Goal: Information Seeking & Learning: Learn about a topic

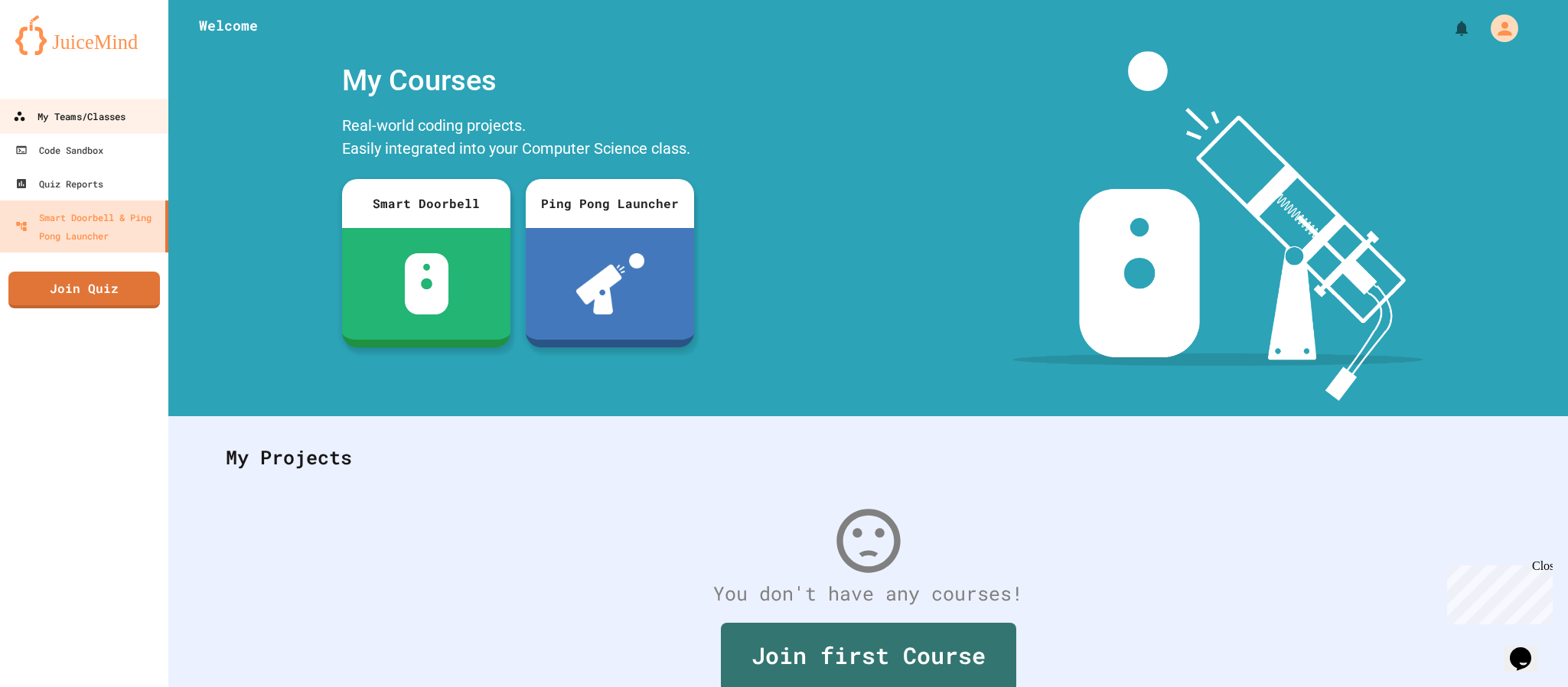
click at [139, 118] on link "My Teams/Classes" at bounding box center [85, 116] width 174 height 34
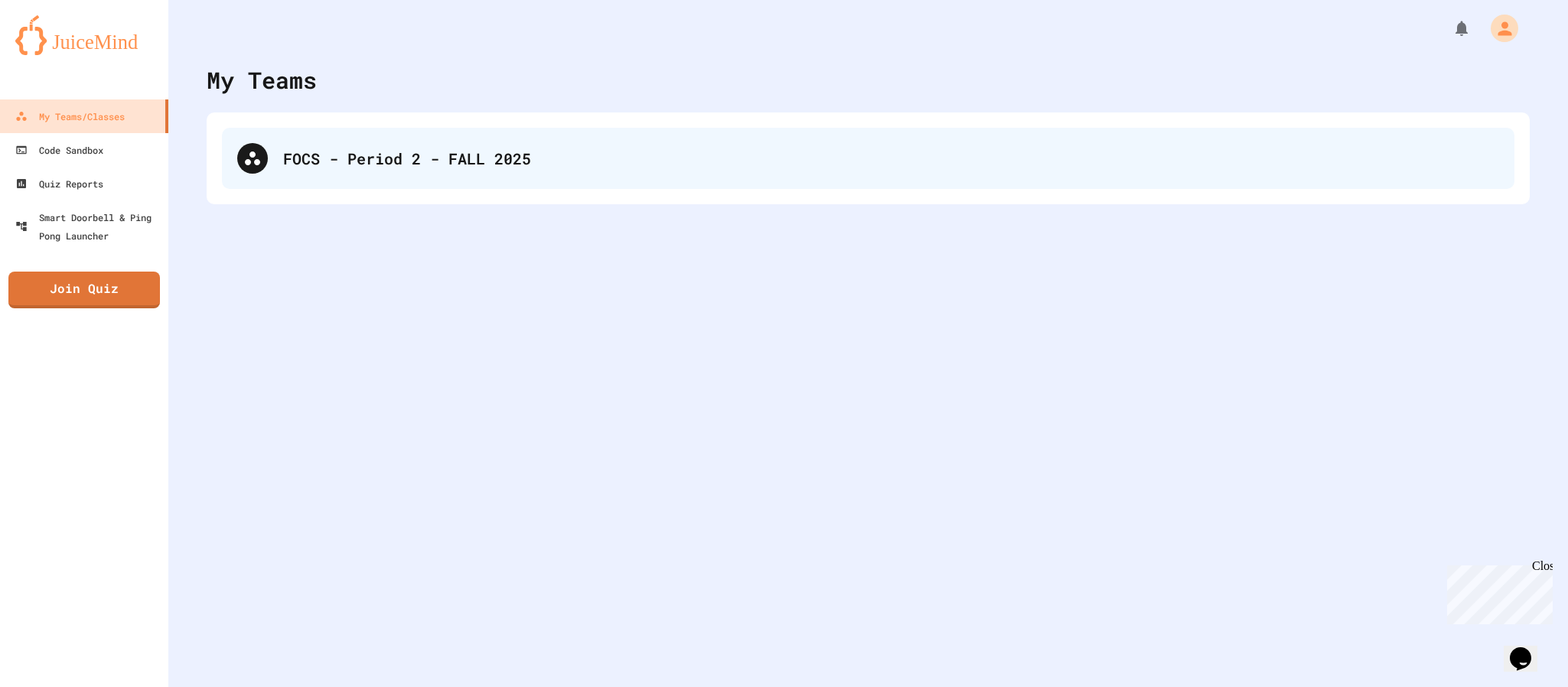
drag, startPoint x: 1268, startPoint y: 5, endPoint x: 648, endPoint y: 161, distance: 639.3
click at [648, 161] on div "FOCS - Period 2 - FALL 2025" at bounding box center [891, 158] width 1216 height 23
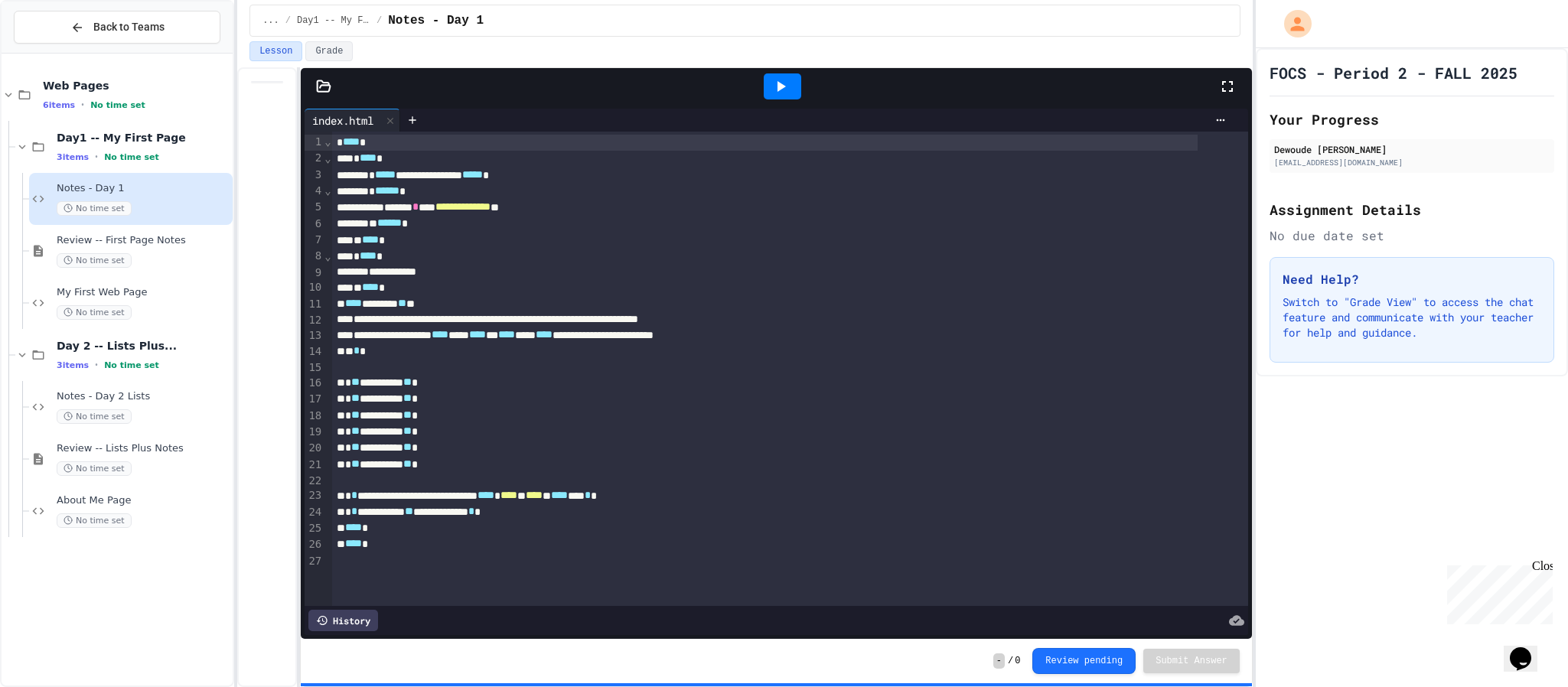
click at [1223, 83] on icon at bounding box center [1227, 86] width 18 height 18
click at [125, 250] on div "Review -- First Page Notes No time set" at bounding box center [143, 250] width 173 height 34
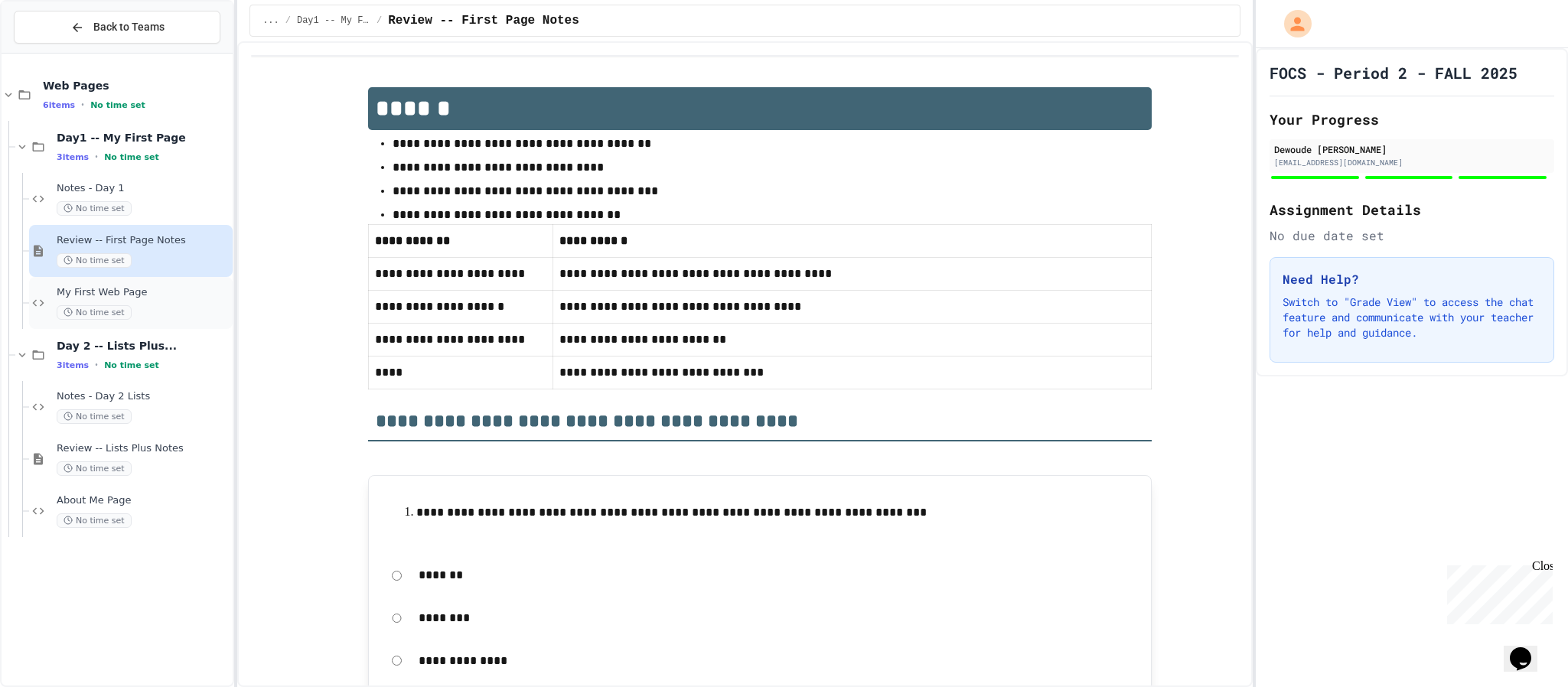
click at [180, 305] on div "No time set" at bounding box center [143, 313] width 173 height 15
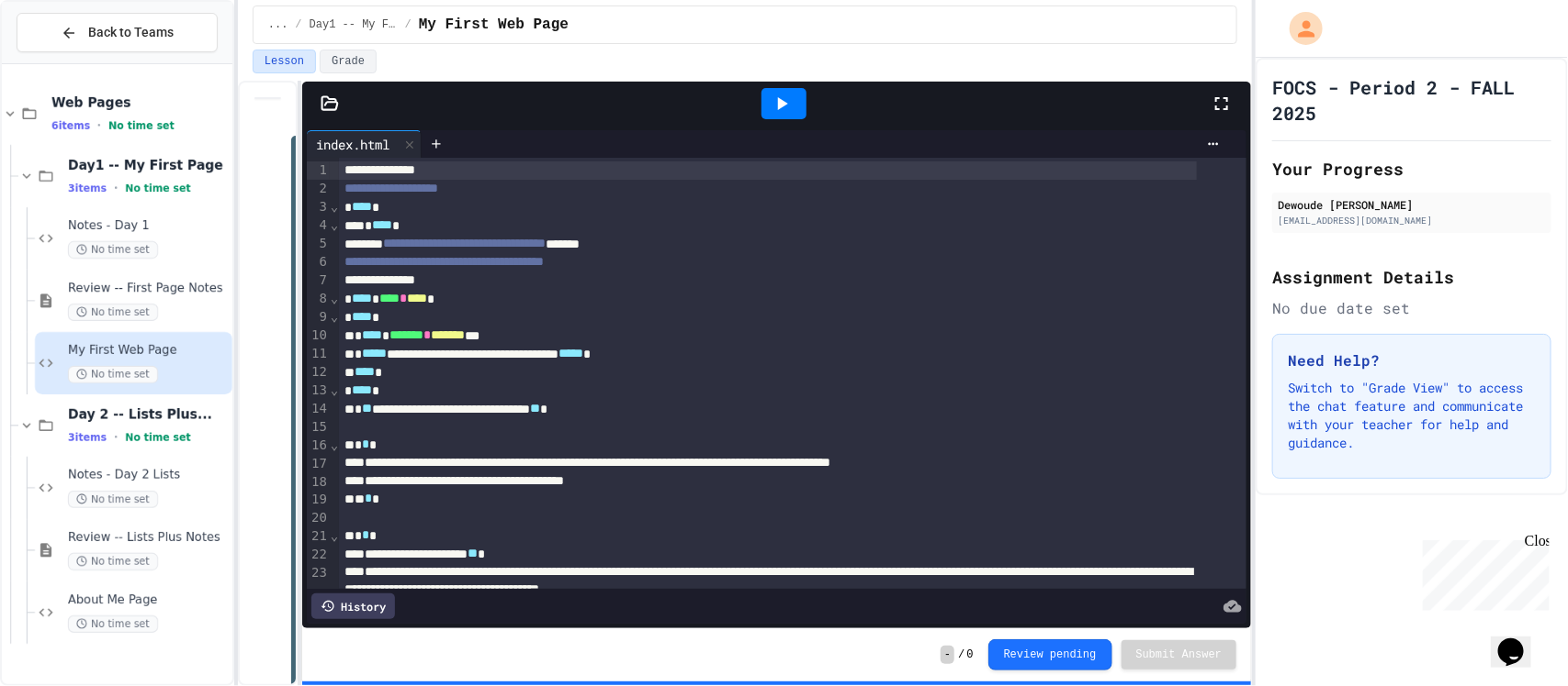
drag, startPoint x: 1113, startPoint y: 33, endPoint x: 956, endPoint y: 47, distance: 157.6
click at [956, 47] on div "... / Day1 -- My First Page / My First Web Page" at bounding box center [744, 25] width 1013 height 49
click at [1226, 106] on icon at bounding box center [1221, 103] width 22 height 22
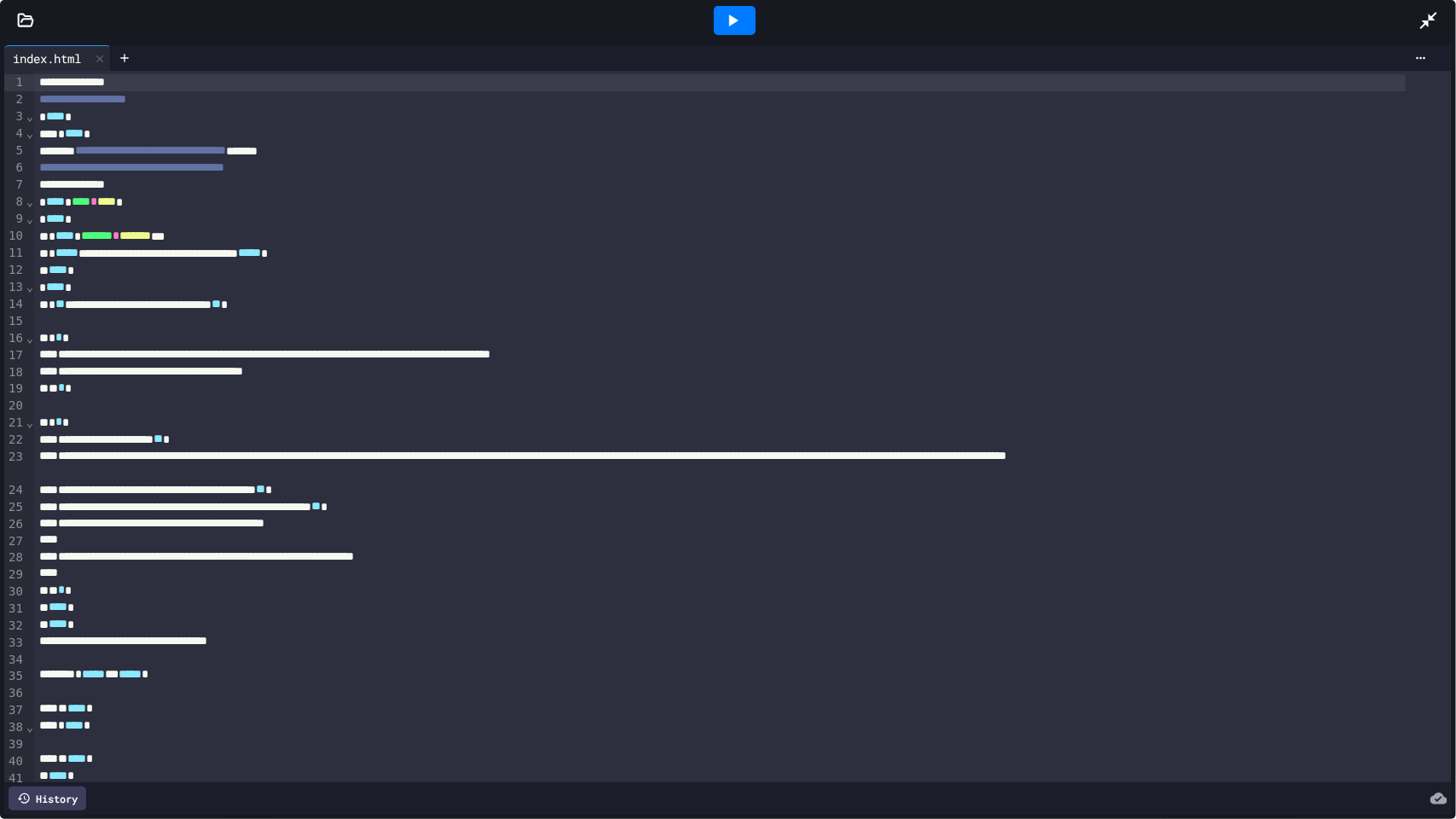
click at [740, 35] on div at bounding box center [734, 20] width 59 height 46
click at [723, 17] on icon at bounding box center [733, 20] width 20 height 20
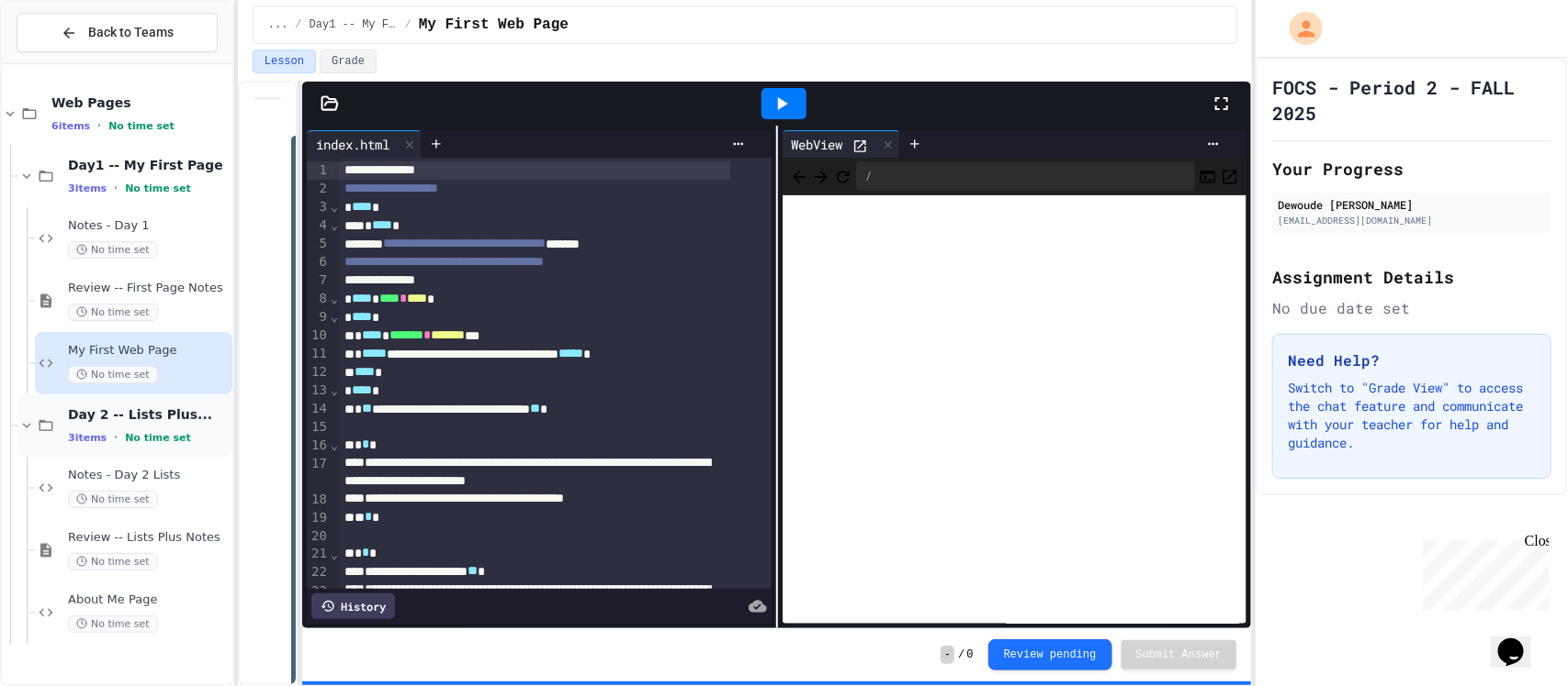
click at [150, 404] on div "Day 2 -- Lists Plus... 3 items • No time set" at bounding box center [125, 425] width 214 height 62
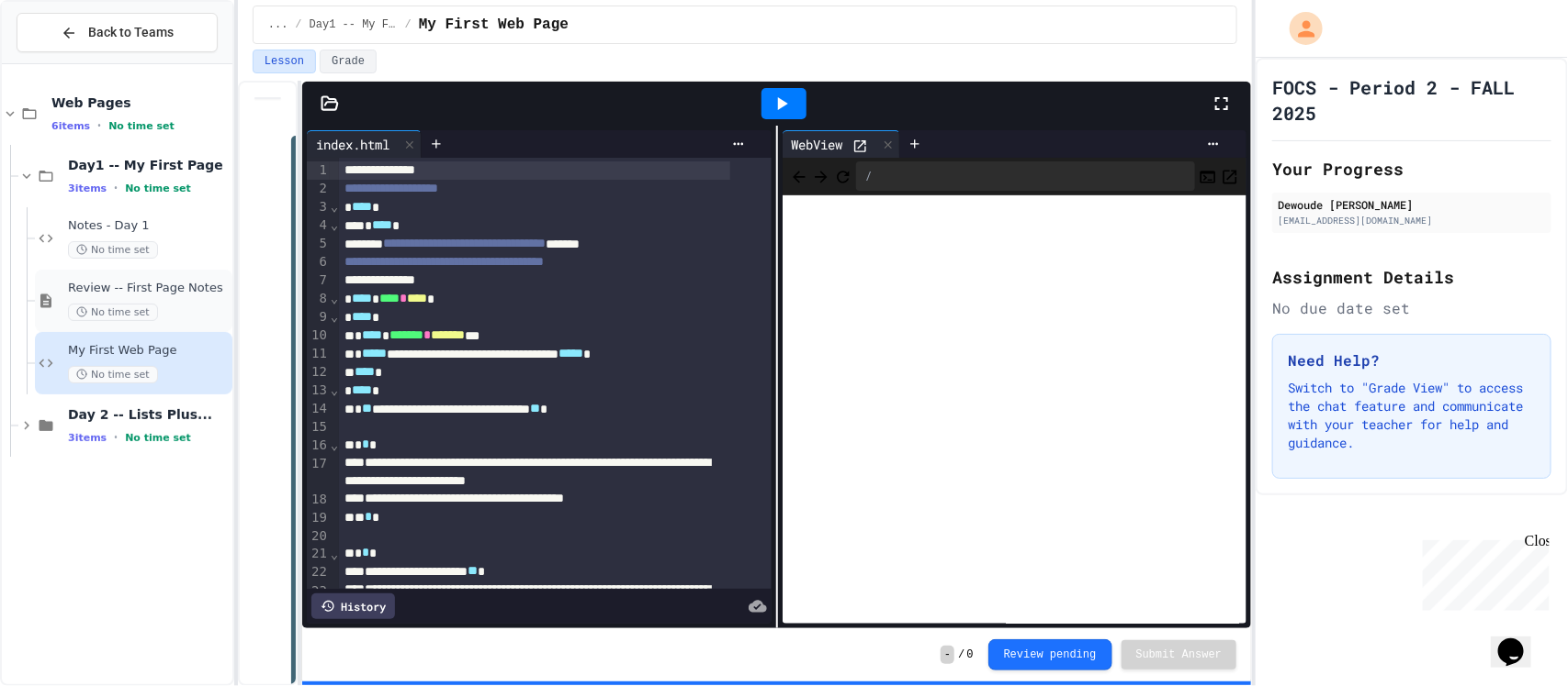
click at [141, 271] on div "Review -- First Page Notes No time set" at bounding box center [133, 300] width 197 height 62
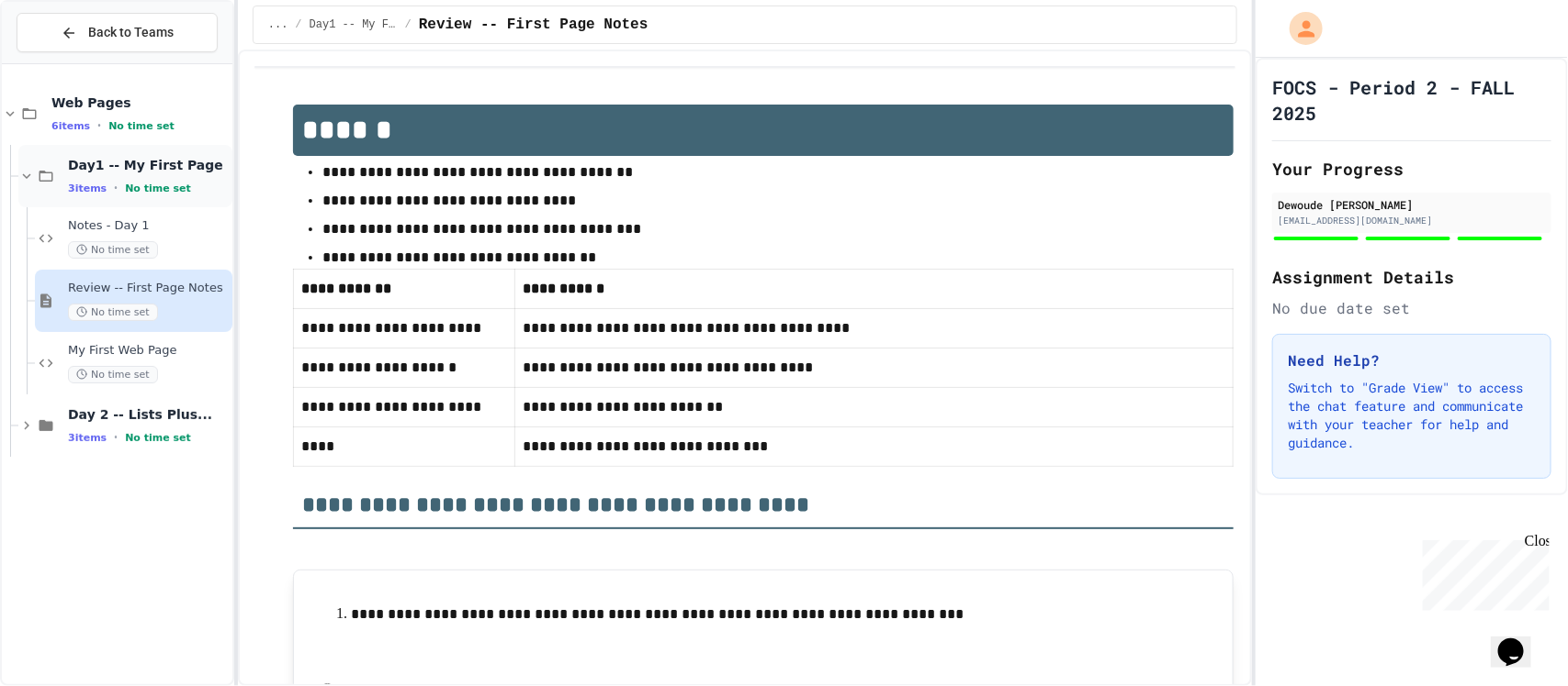
click at [185, 177] on div "Day1 -- My First Page 3 items • No time set" at bounding box center [148, 175] width 161 height 38
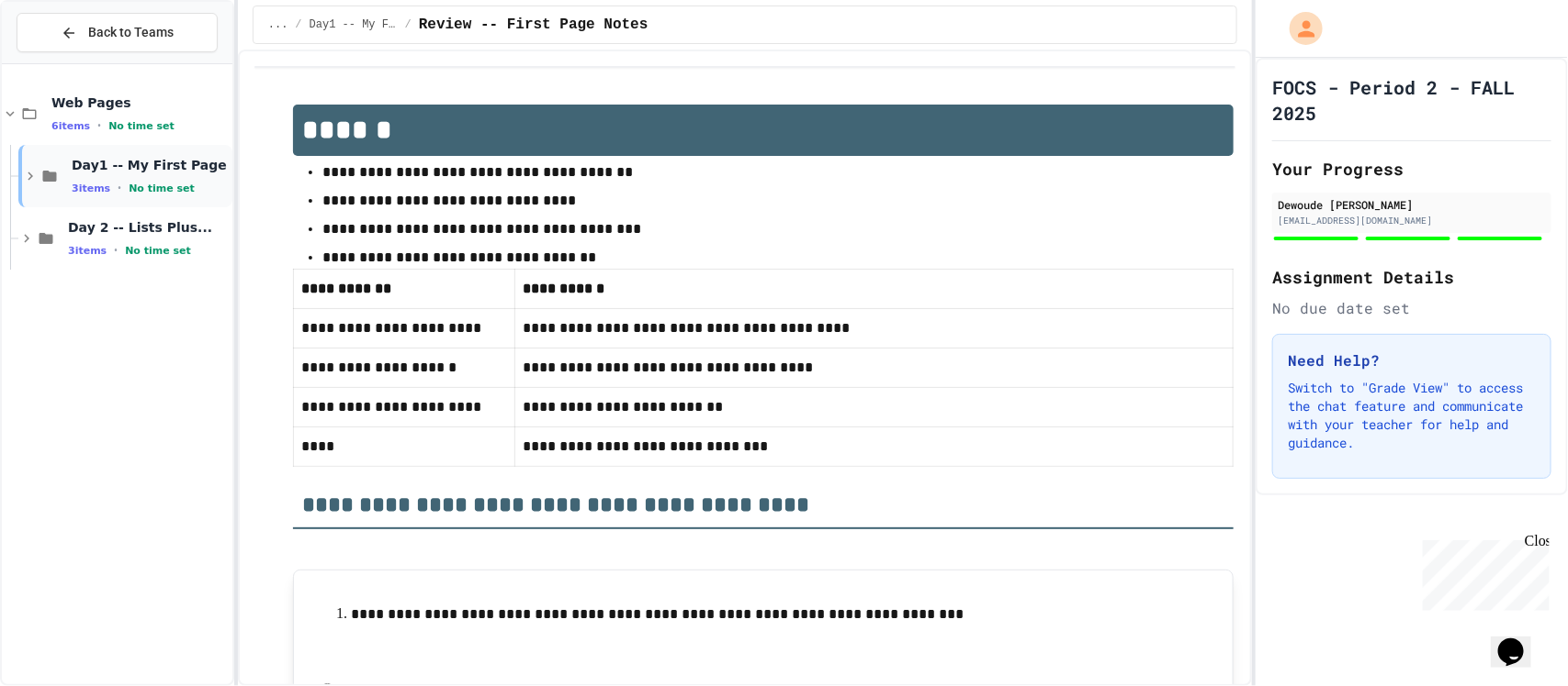
click at [116, 150] on div "Day1 -- My First Page 3 items • No time set" at bounding box center [125, 175] width 214 height 62
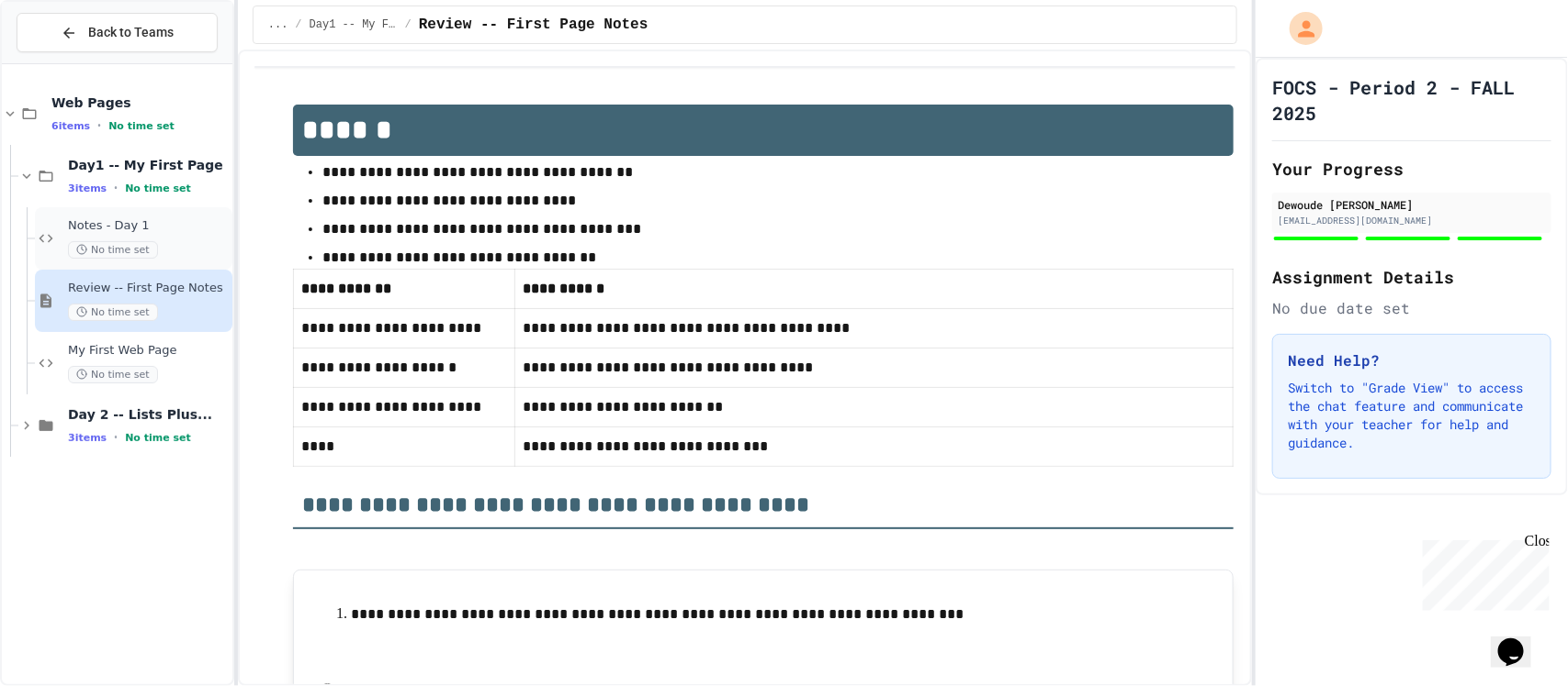
click at [112, 241] on span "No time set" at bounding box center [112, 250] width 90 height 18
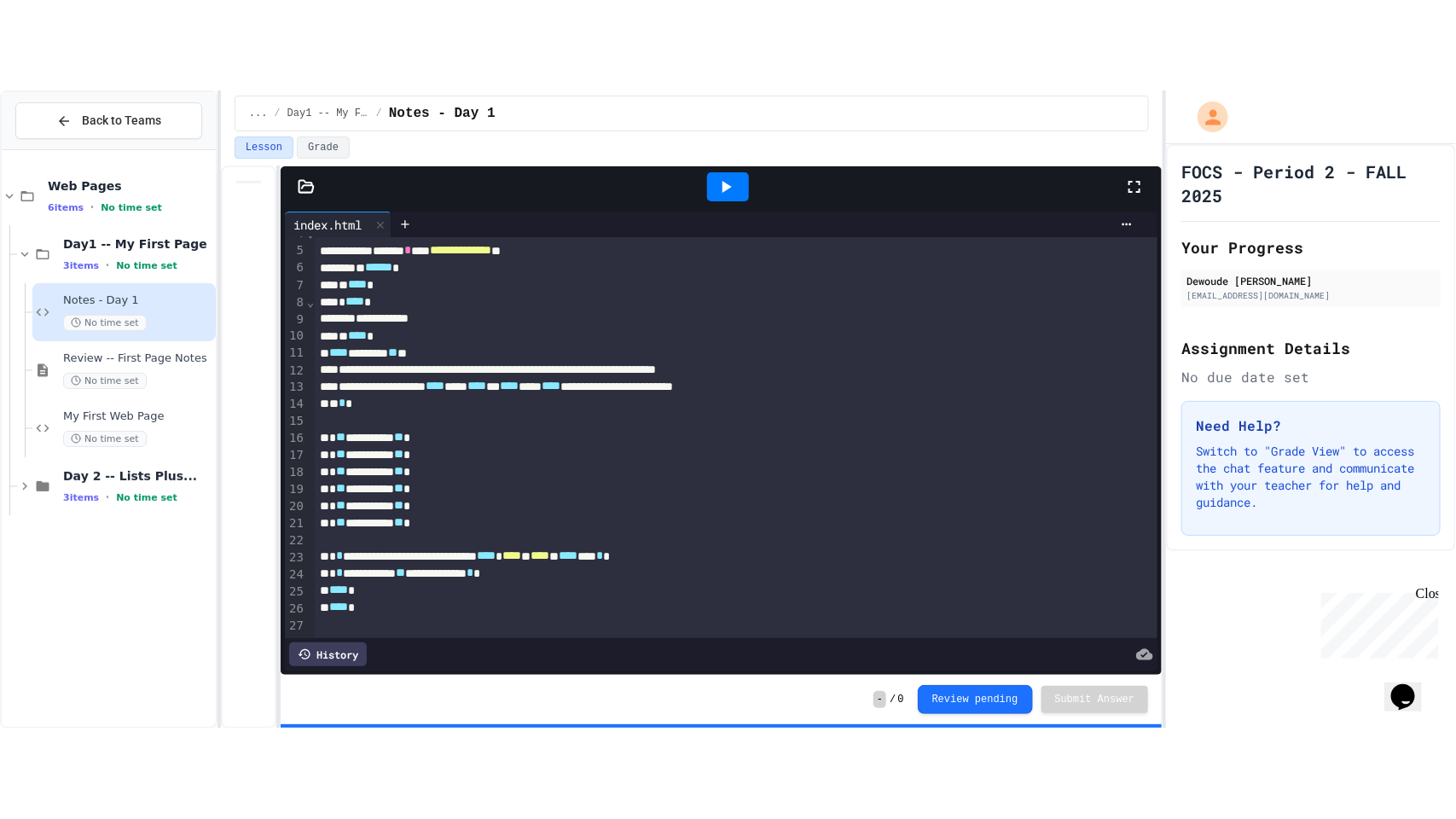
scroll to position [99, 0]
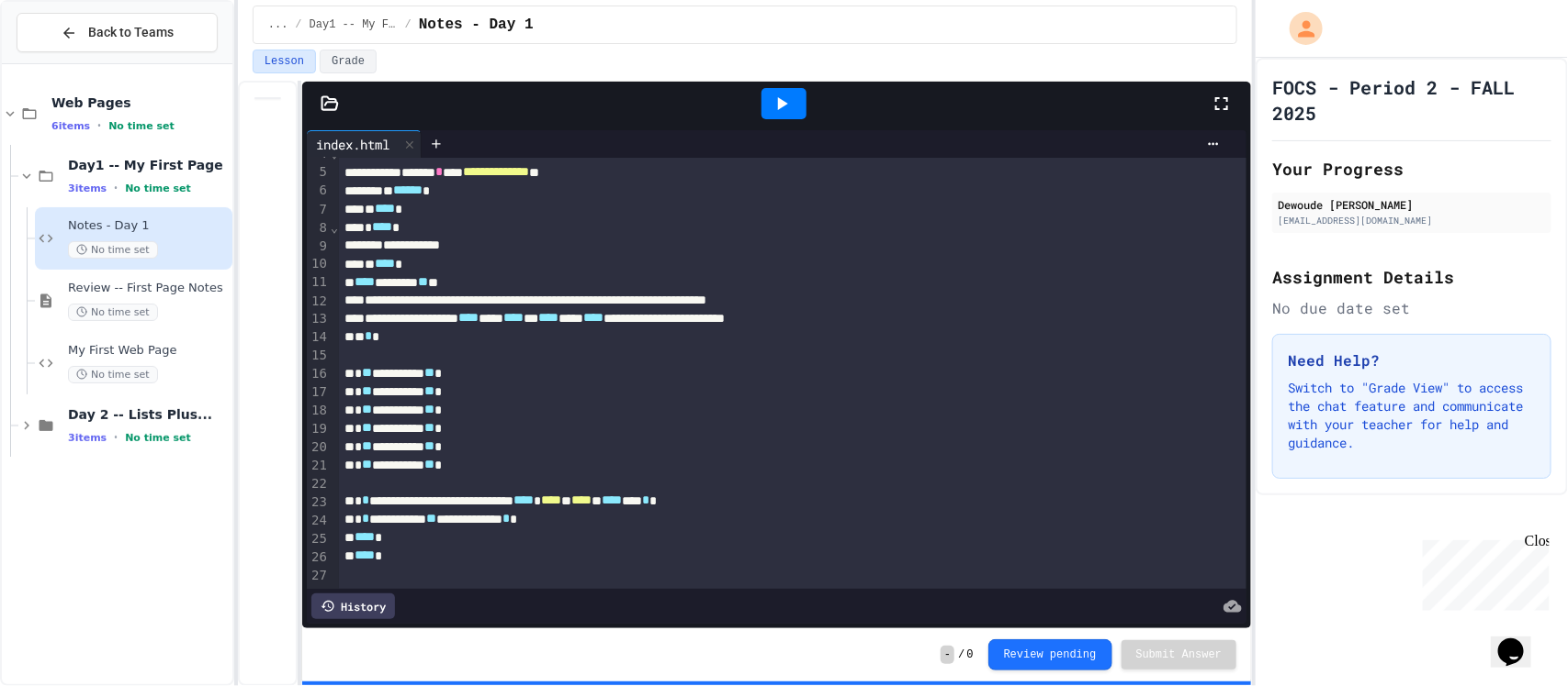
click at [777, 99] on icon at bounding box center [781, 103] width 22 height 22
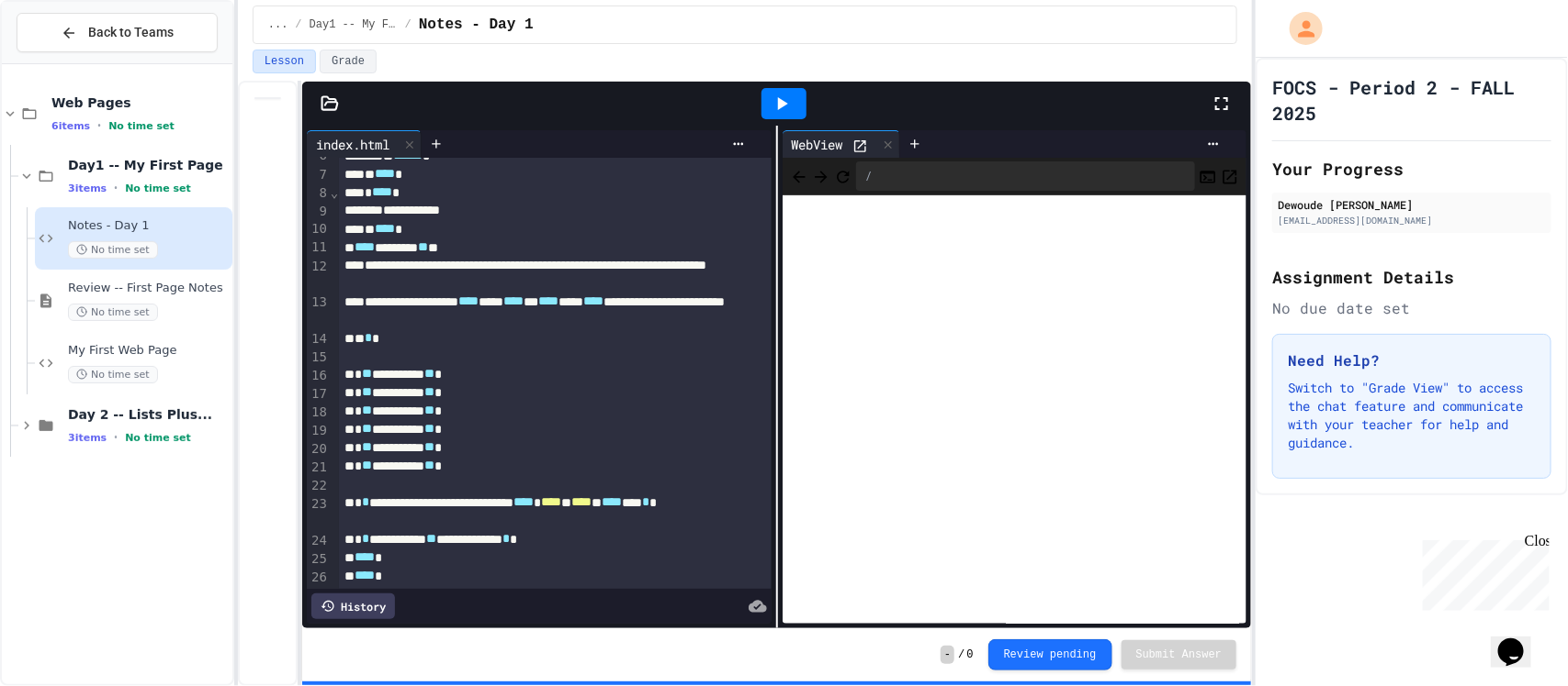
click at [1223, 101] on icon at bounding box center [1221, 103] width 22 height 22
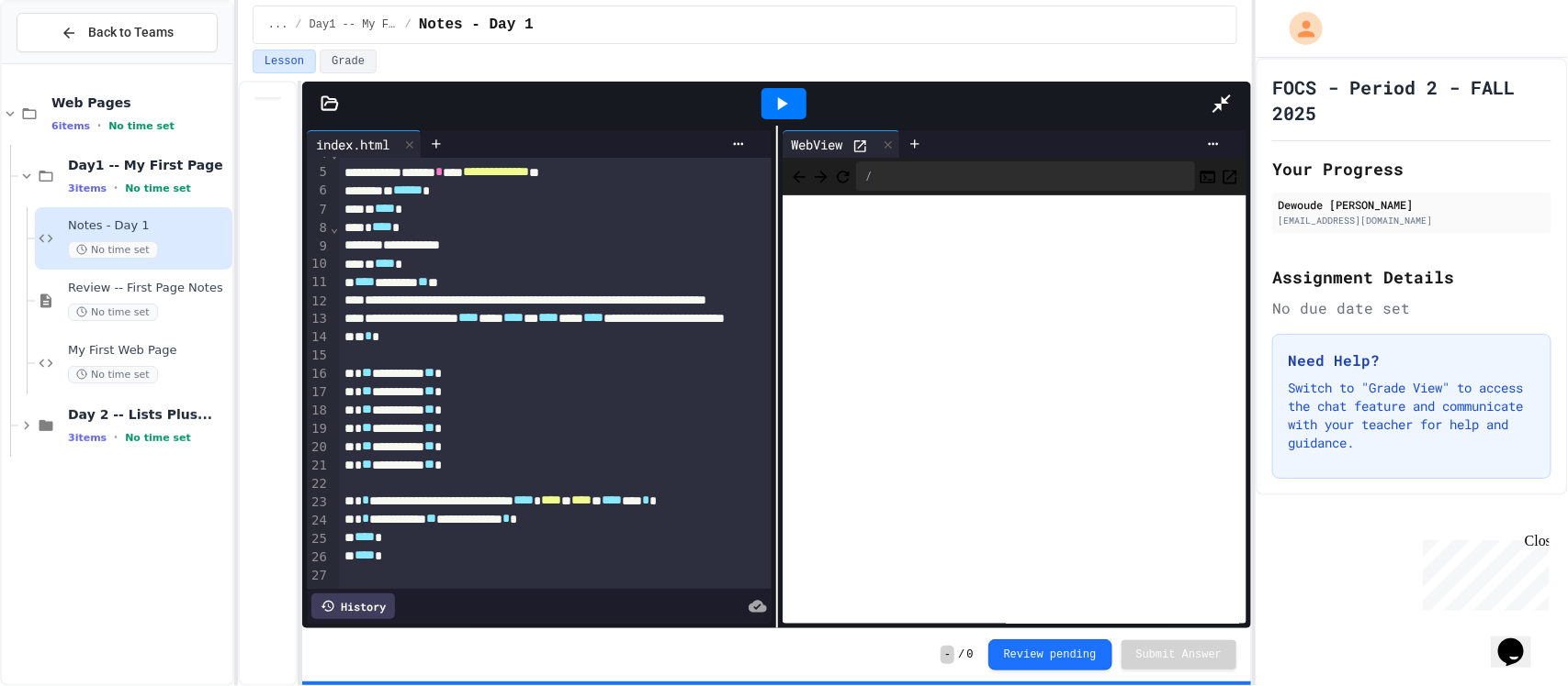
scroll to position [0, 0]
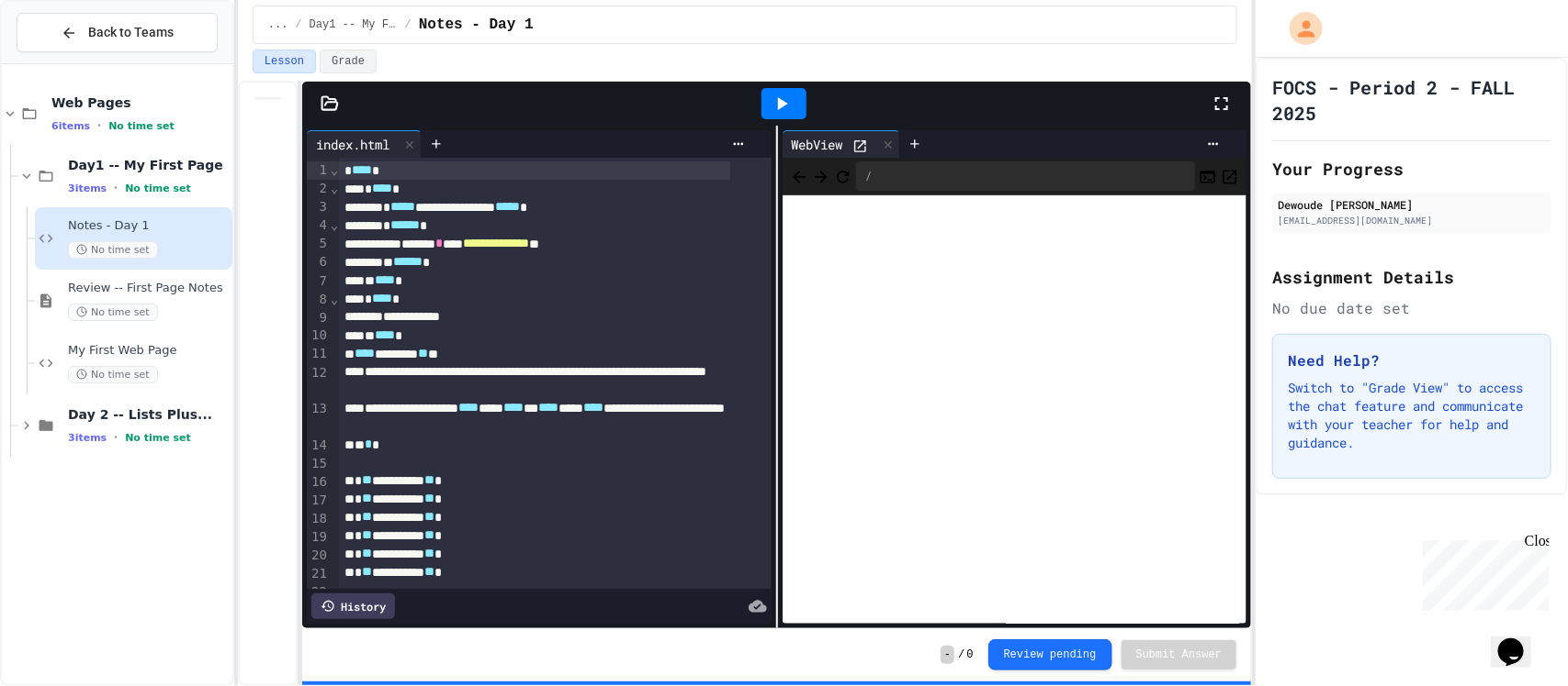
click at [155, 356] on span "My First Web Page" at bounding box center [148, 351] width 161 height 16
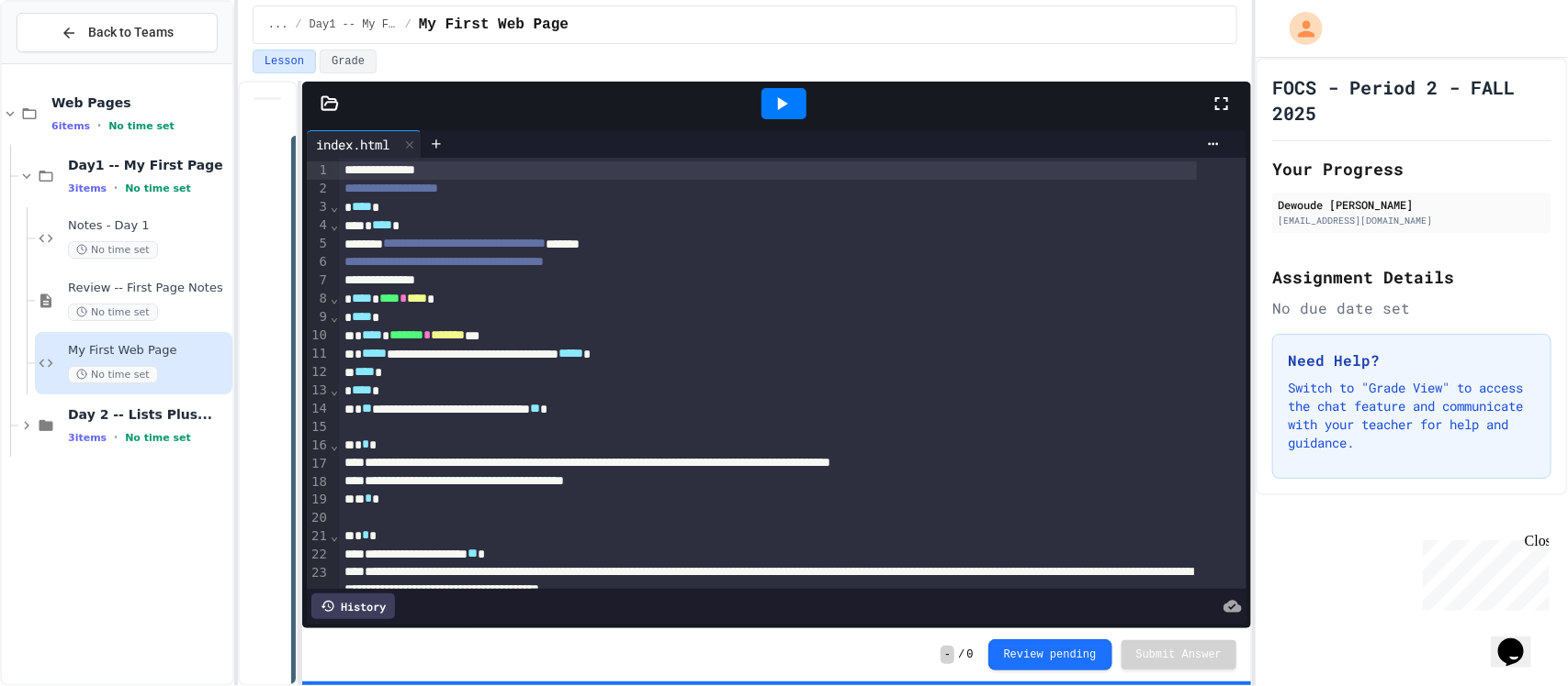
drag, startPoint x: 1474, startPoint y: 42, endPoint x: 1567, endPoint y: -140, distance: 204.4
click at [1567, 0] on html "**********" at bounding box center [784, 343] width 1568 height 686
click at [127, 174] on div "Day1 -- My First Page 3 items • No time set" at bounding box center [148, 175] width 161 height 38
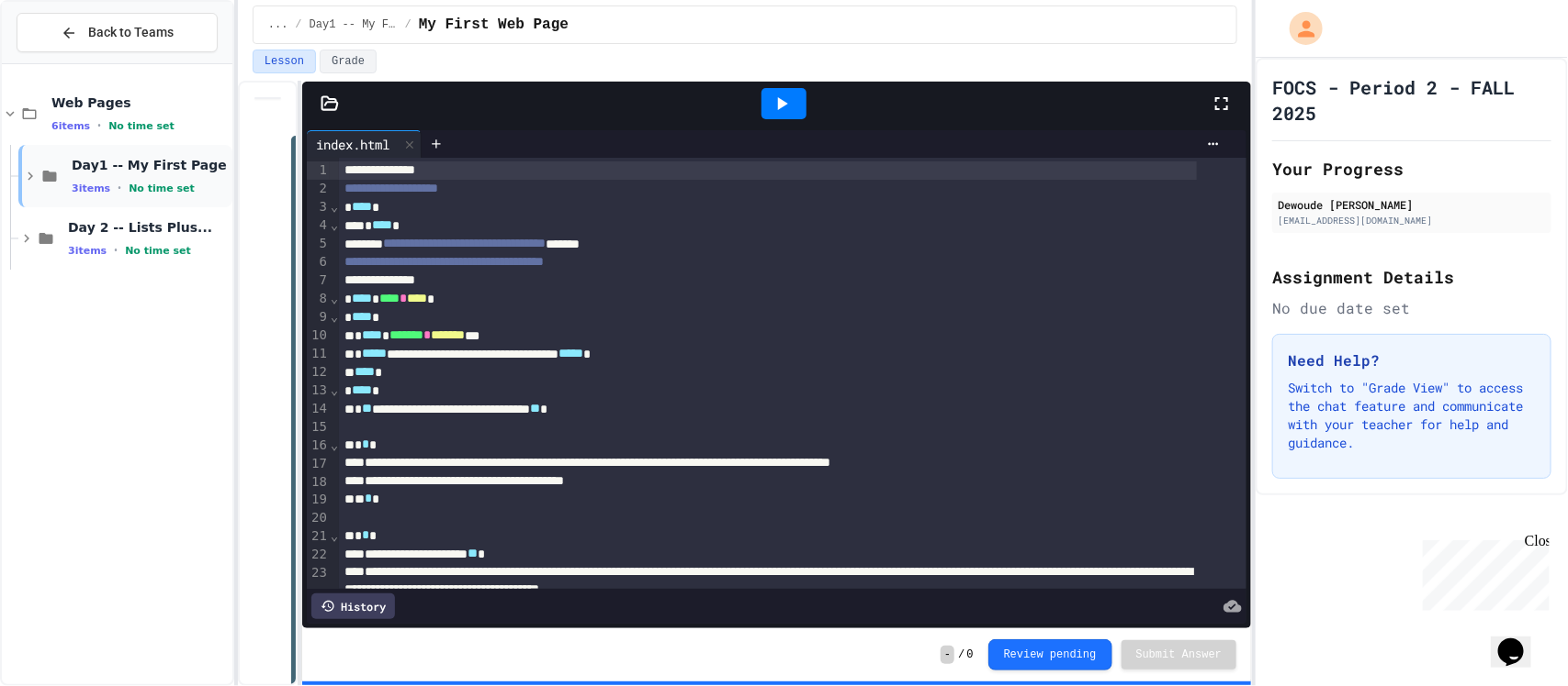
click at [130, 176] on div "Day1 -- My First Page 3 items • No time set" at bounding box center [150, 175] width 157 height 38
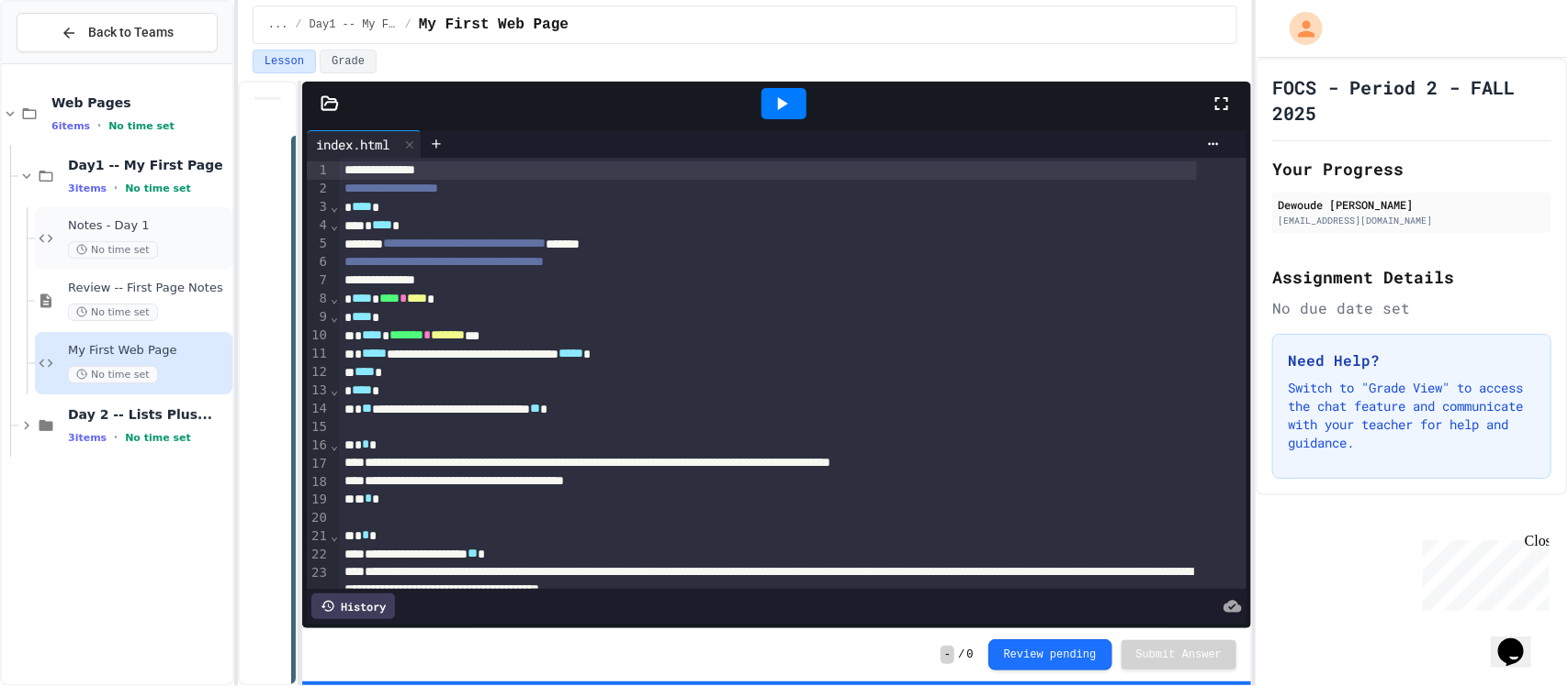
click at [124, 238] on div "Notes - Day 1 No time set" at bounding box center [148, 238] width 161 height 40
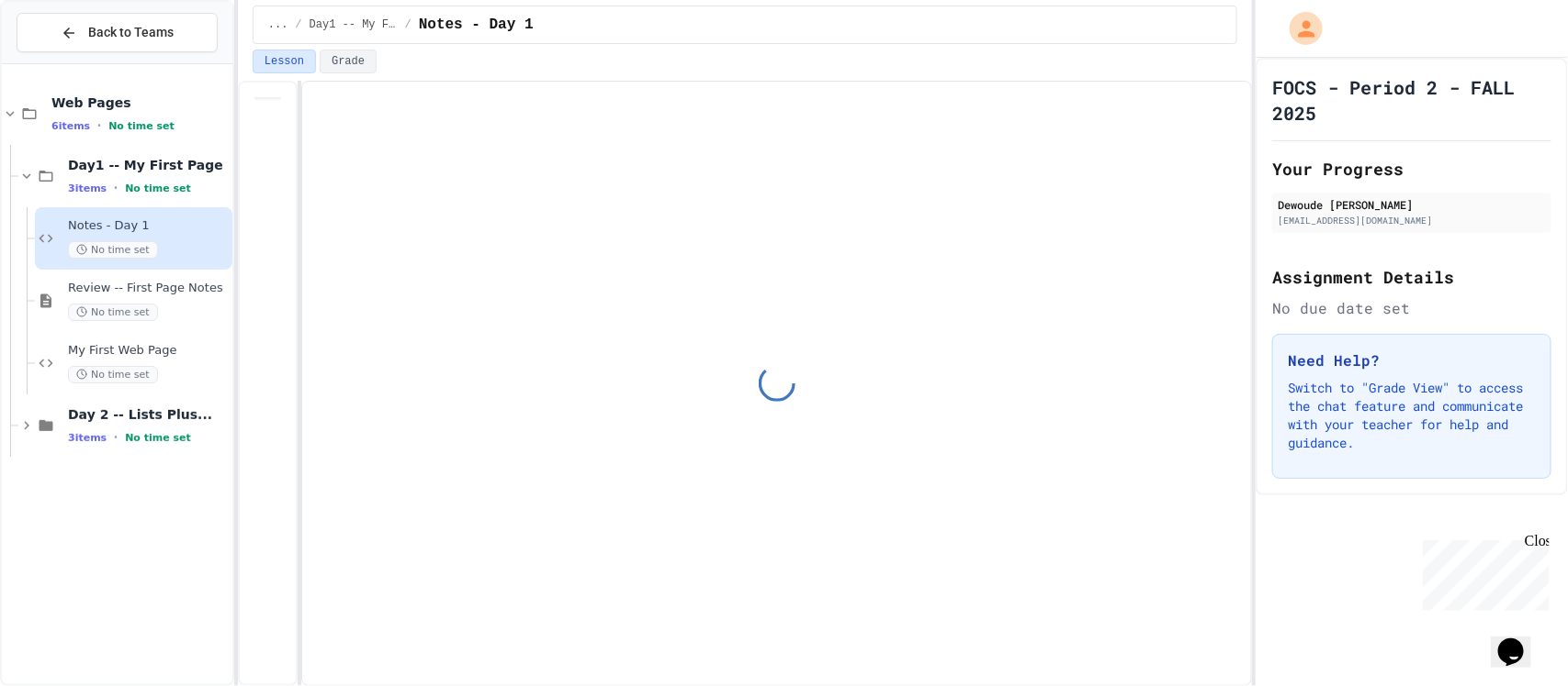
click at [166, 299] on div "Review -- First Page Notes No time set" at bounding box center [148, 300] width 161 height 40
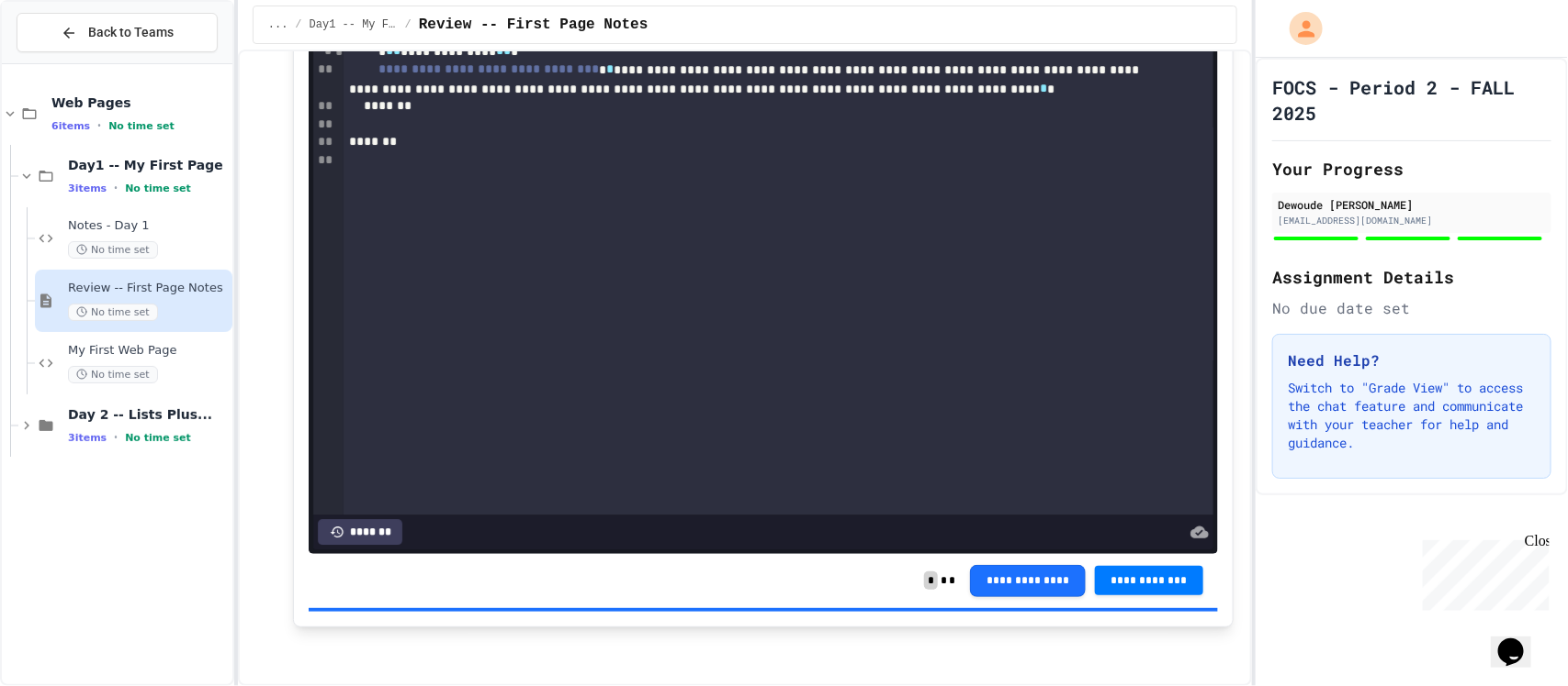
scroll to position [2350, 0]
click at [1116, 585] on span "**********" at bounding box center [1148, 579] width 79 height 15
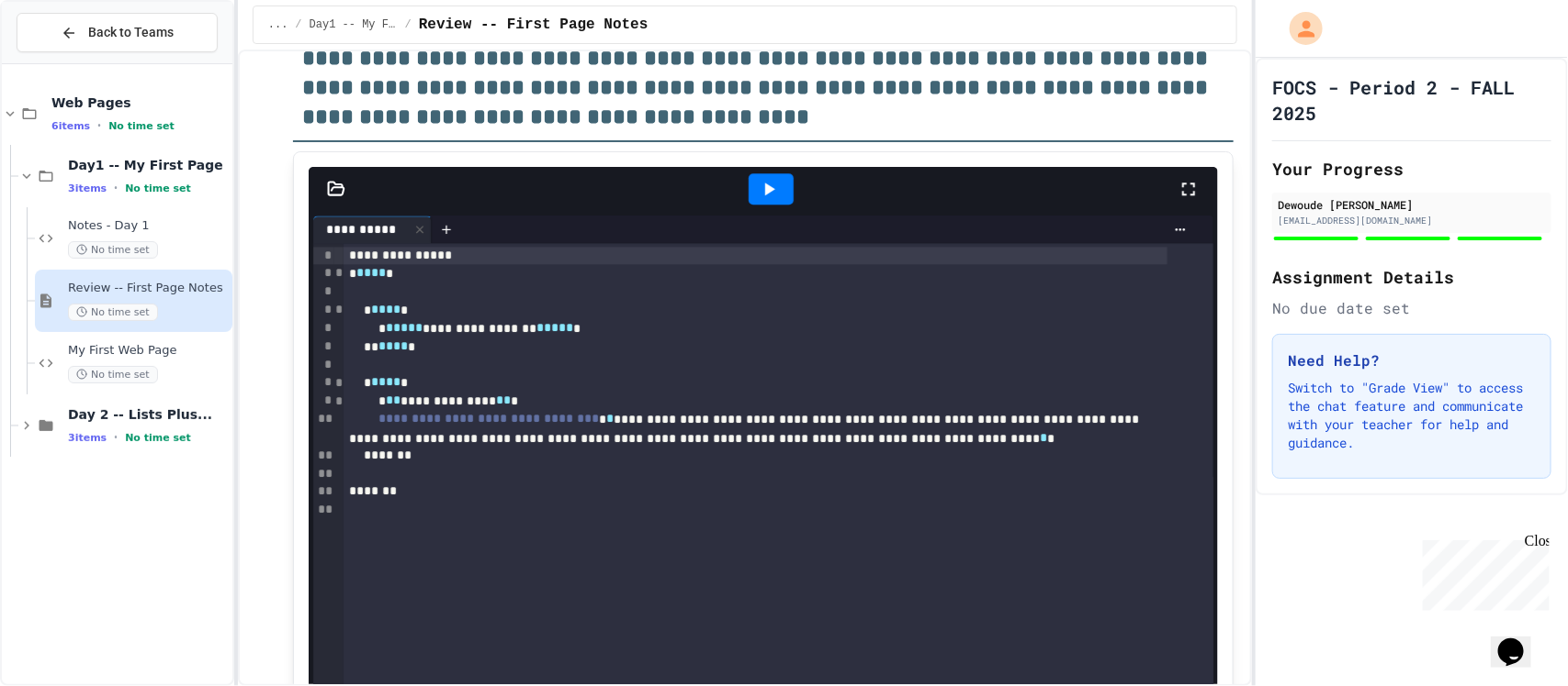
scroll to position [1714, 0]
